Goal: Find contact information: Find contact information

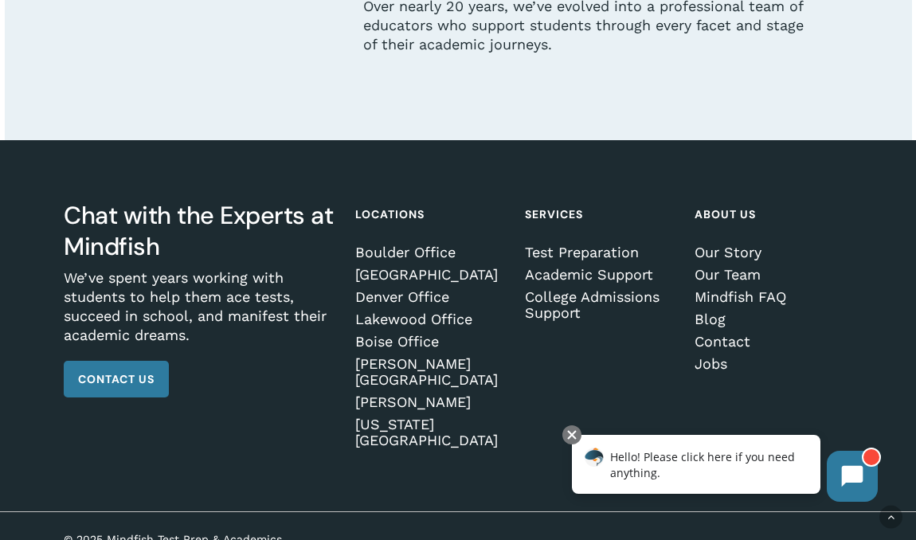
scroll to position [4356, 0]
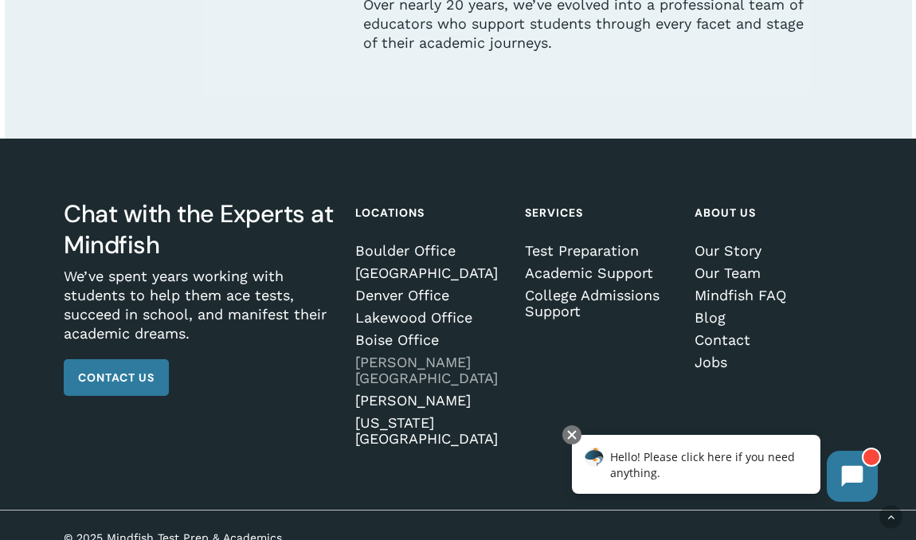
click at [397, 366] on link "[PERSON_NAME][GEOGRAPHIC_DATA]" at bounding box center [432, 370] width 154 height 32
click at [398, 374] on link "[PERSON_NAME][GEOGRAPHIC_DATA]" at bounding box center [432, 370] width 154 height 32
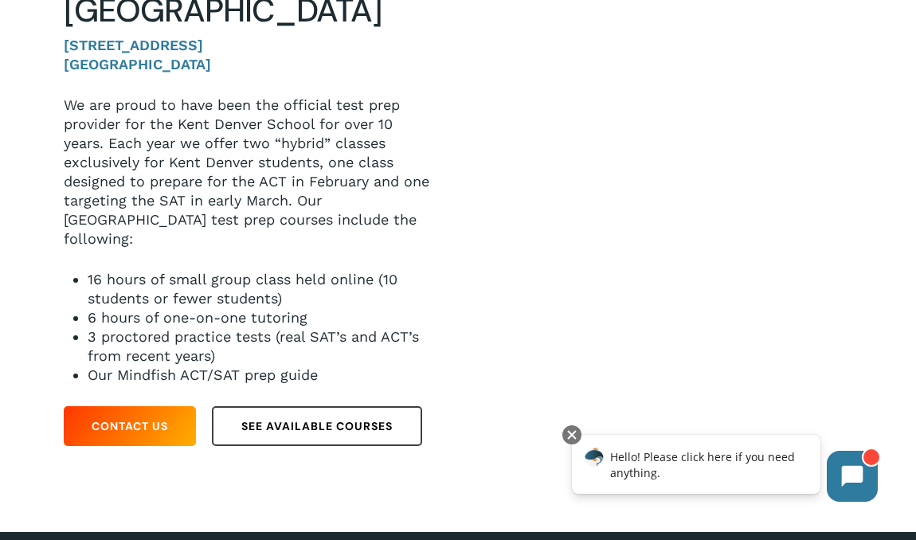
scroll to position [251, 0]
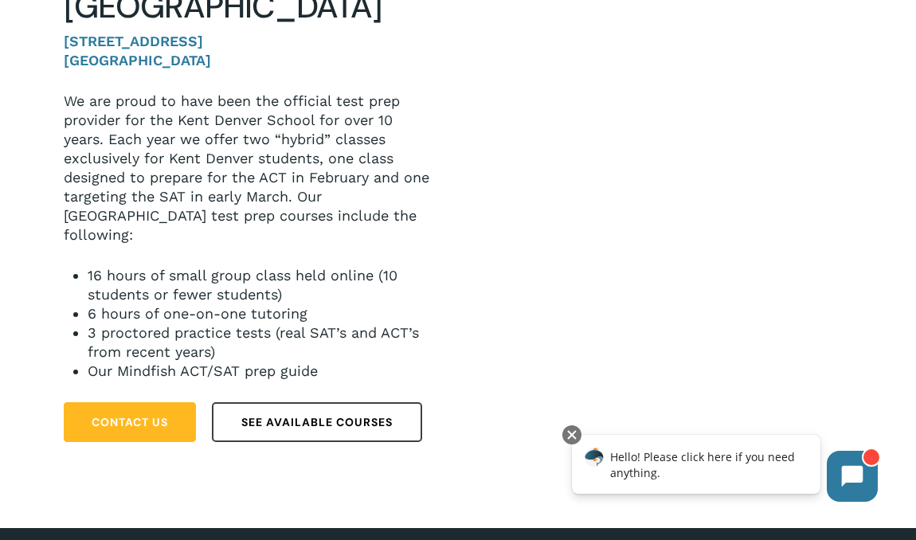
click at [164, 414] on span "Contact Us" at bounding box center [130, 422] width 76 height 16
